Goal: Navigation & Orientation: Understand site structure

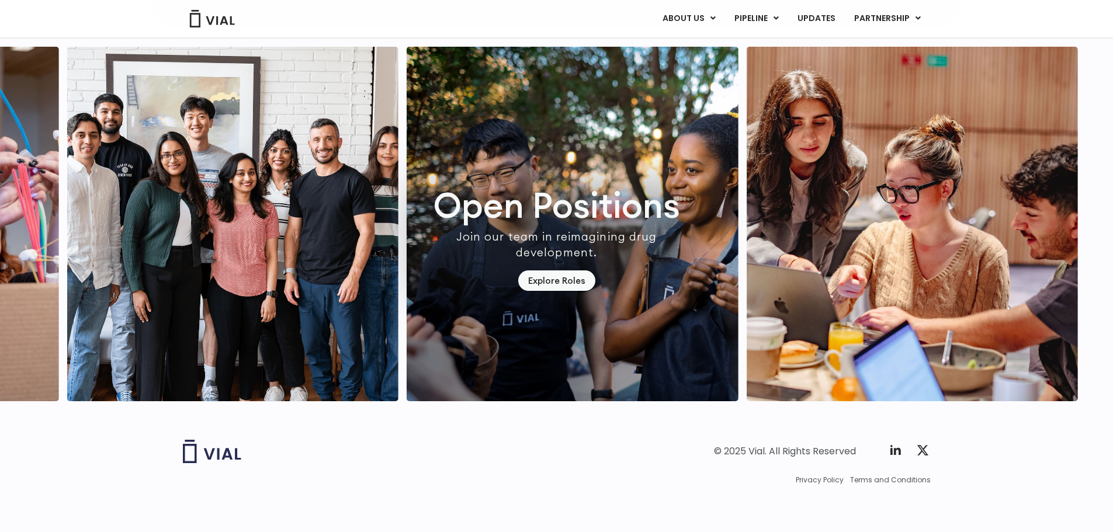
scroll to position [3433, 0]
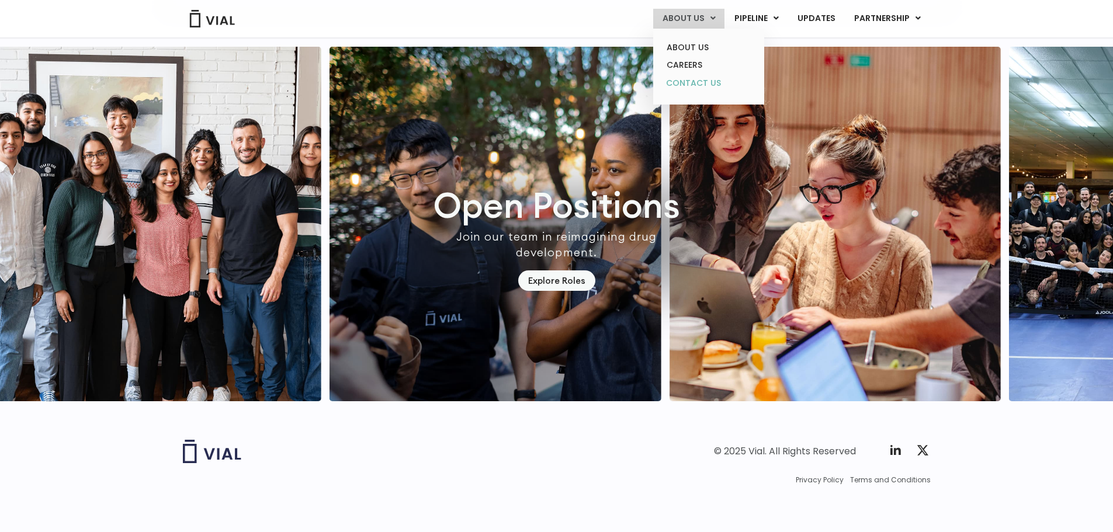
click at [692, 83] on link "CONTACT US" at bounding box center [709, 83] width 102 height 19
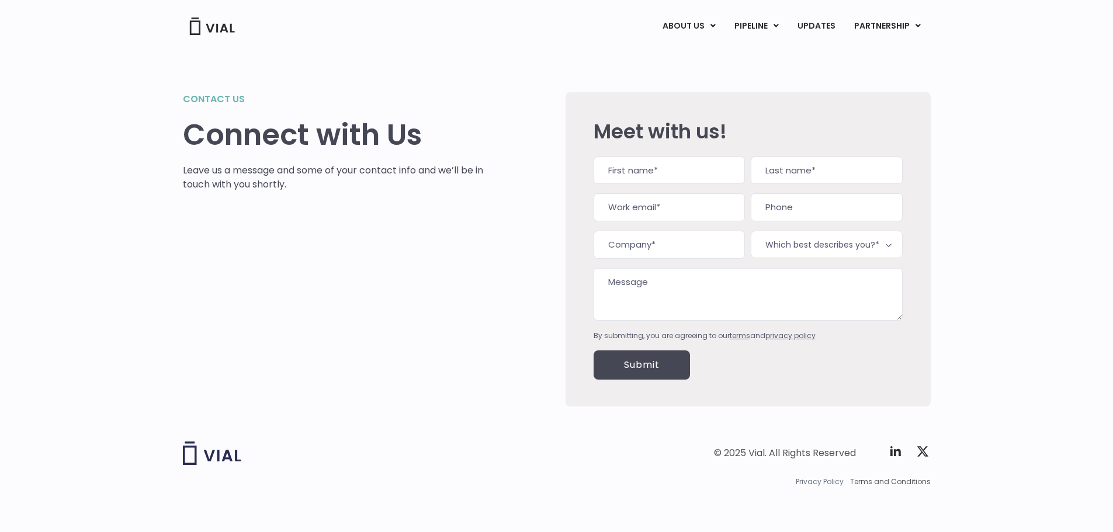
click at [821, 483] on span "Privacy Policy" at bounding box center [820, 482] width 48 height 11
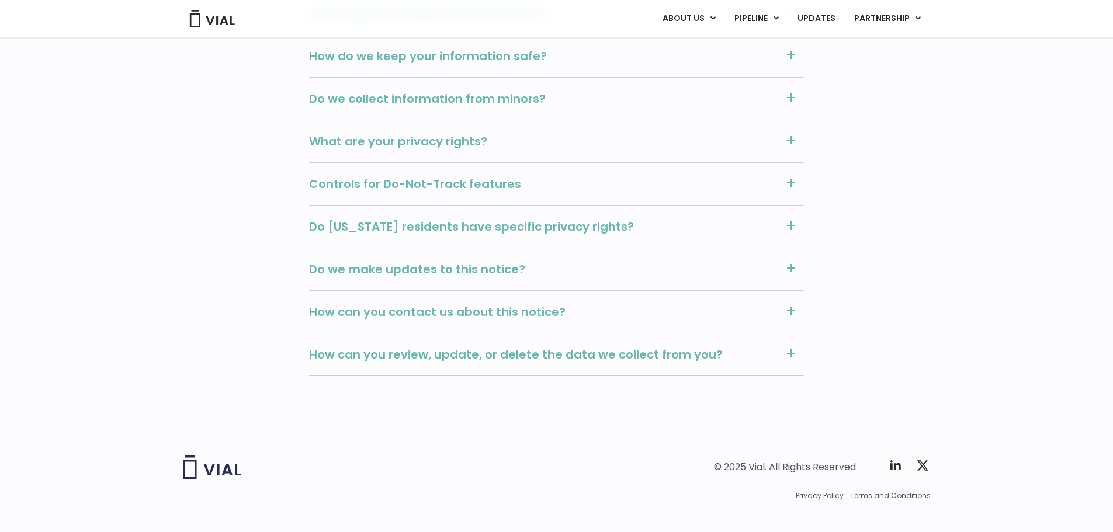
scroll to position [1304, 0]
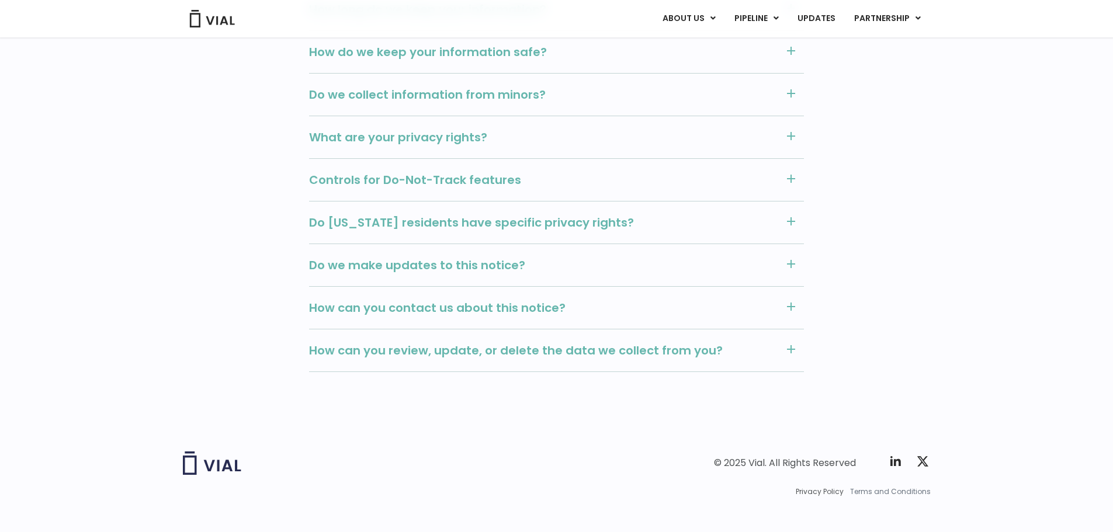
click at [908, 487] on span "Terms and Conditions" at bounding box center [890, 492] width 81 height 11
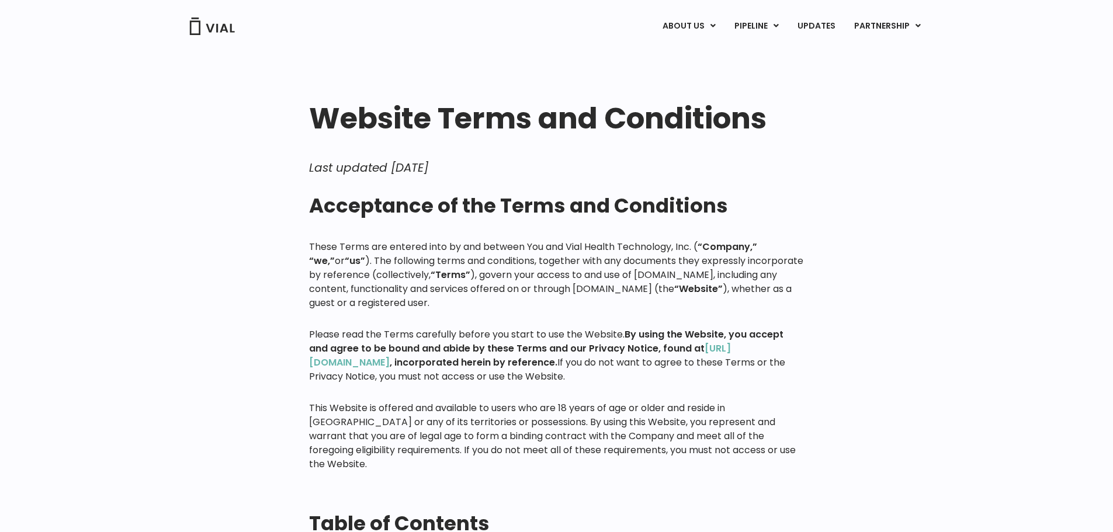
click at [217, 31] on img at bounding box center [212, 27] width 47 height 18
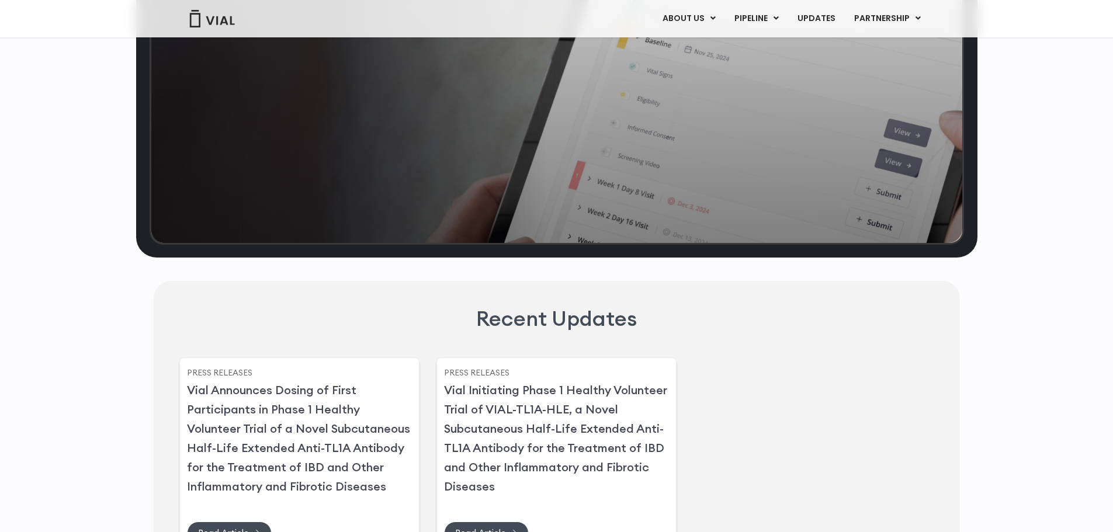
scroll to position [2747, 0]
